Goal: Navigation & Orientation: Find specific page/section

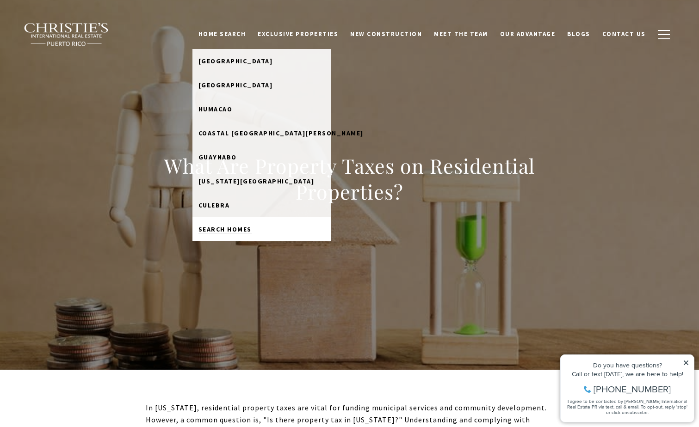
click at [234, 228] on span "Search Homes" at bounding box center [224, 229] width 53 height 8
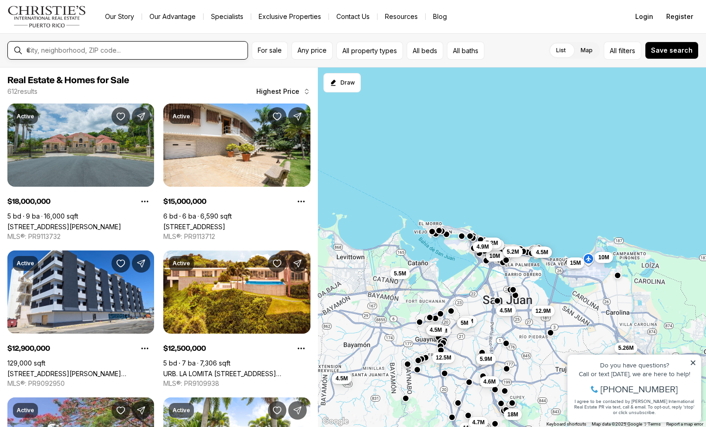
click at [134, 49] on input "text" at bounding box center [134, 50] width 217 height 8
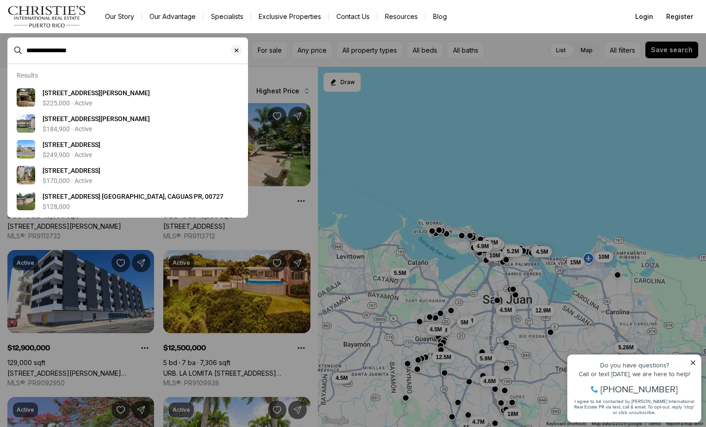
type input "**********"
click at [234, 51] on icon "Clear search input" at bounding box center [236, 50] width 7 height 7
